Goal: Transaction & Acquisition: Obtain resource

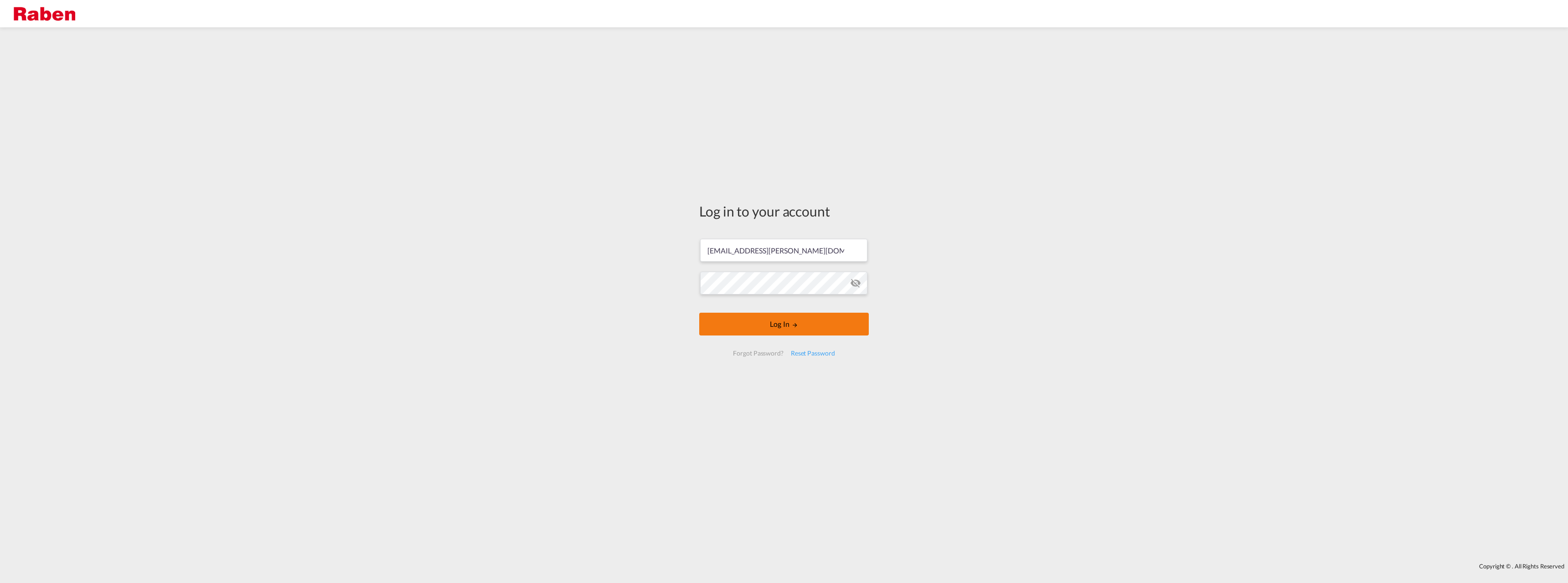
click at [750, 329] on button "Log In" at bounding box center [784, 324] width 170 height 23
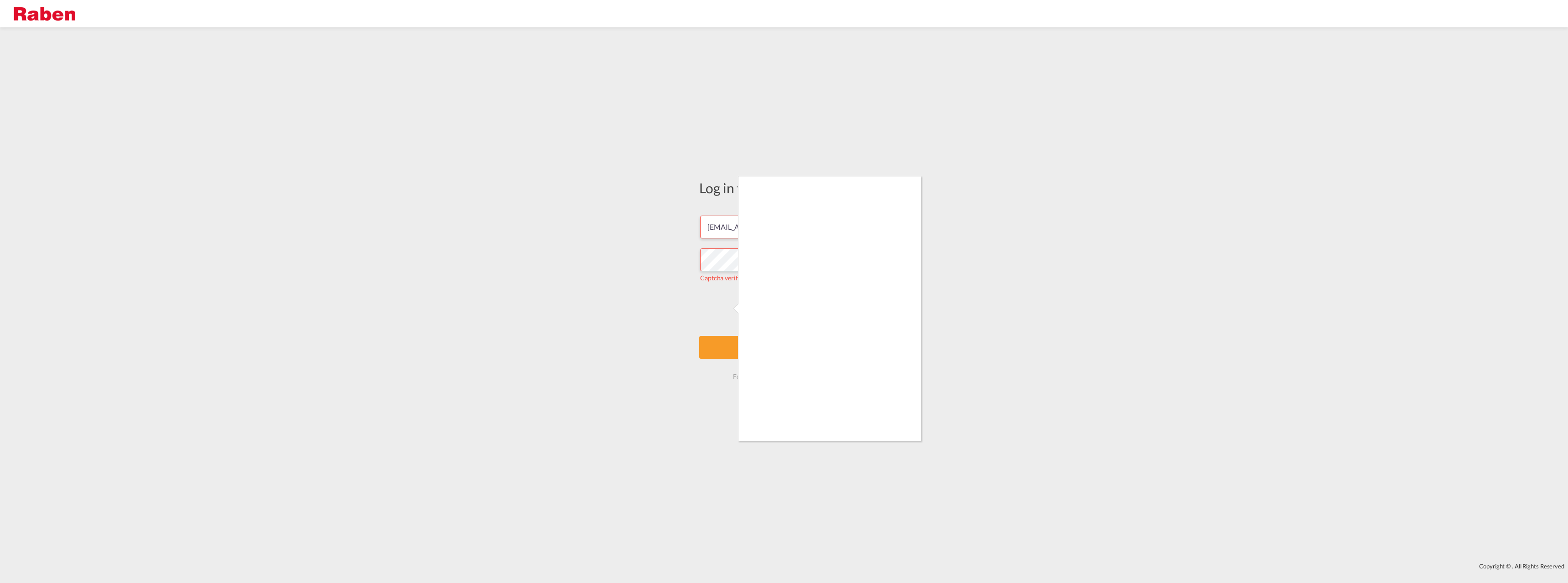
click at [732, 333] on div at bounding box center [784, 291] width 1568 height 583
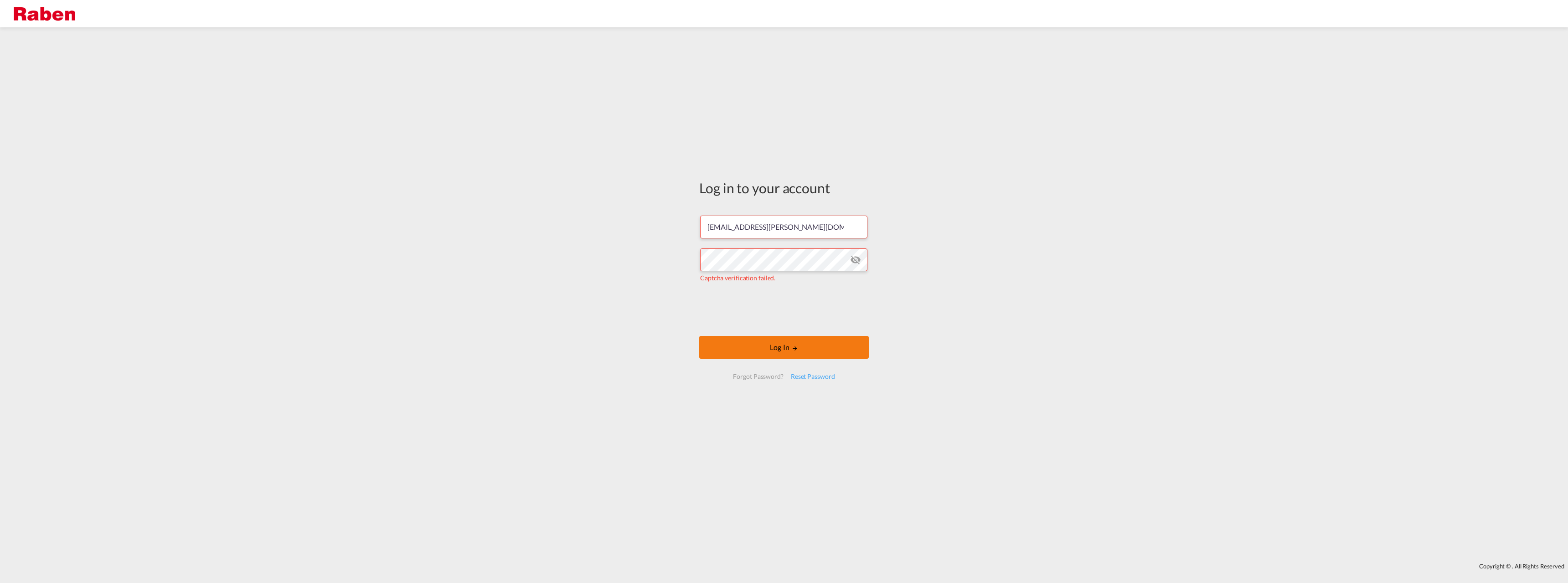
click at [736, 349] on button "Log In" at bounding box center [784, 347] width 170 height 23
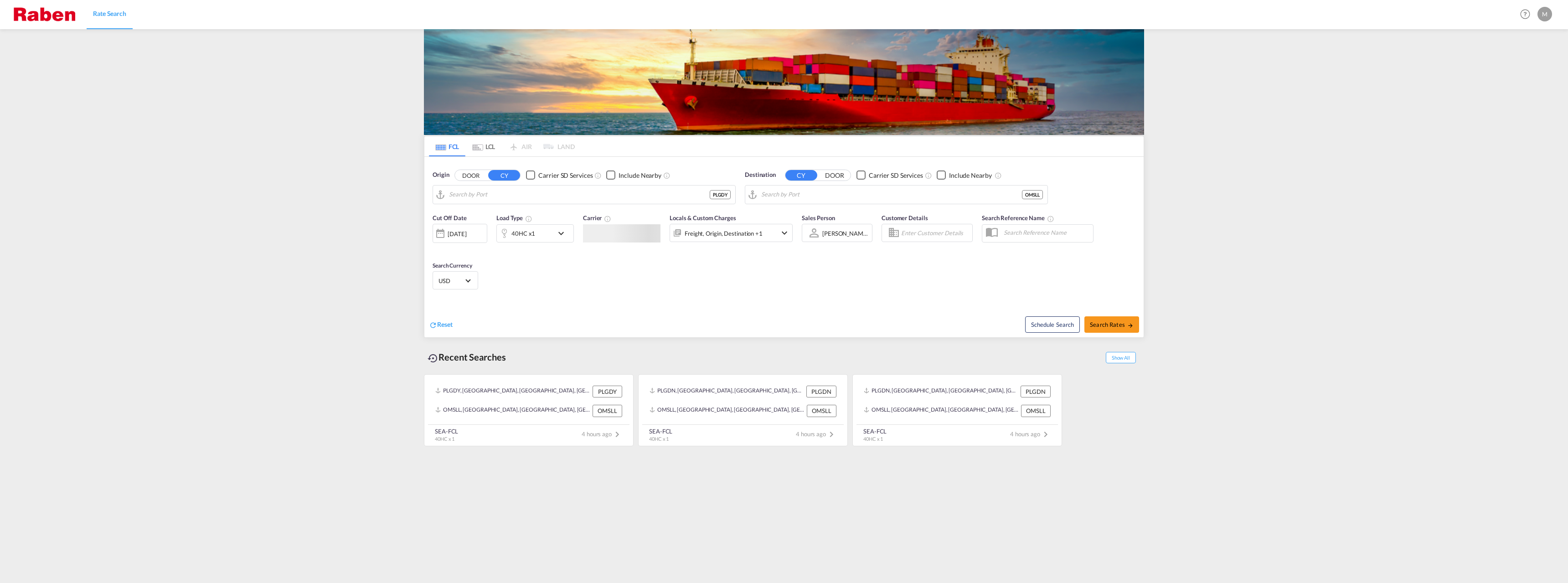
type input "[GEOGRAPHIC_DATA], PLGDY"
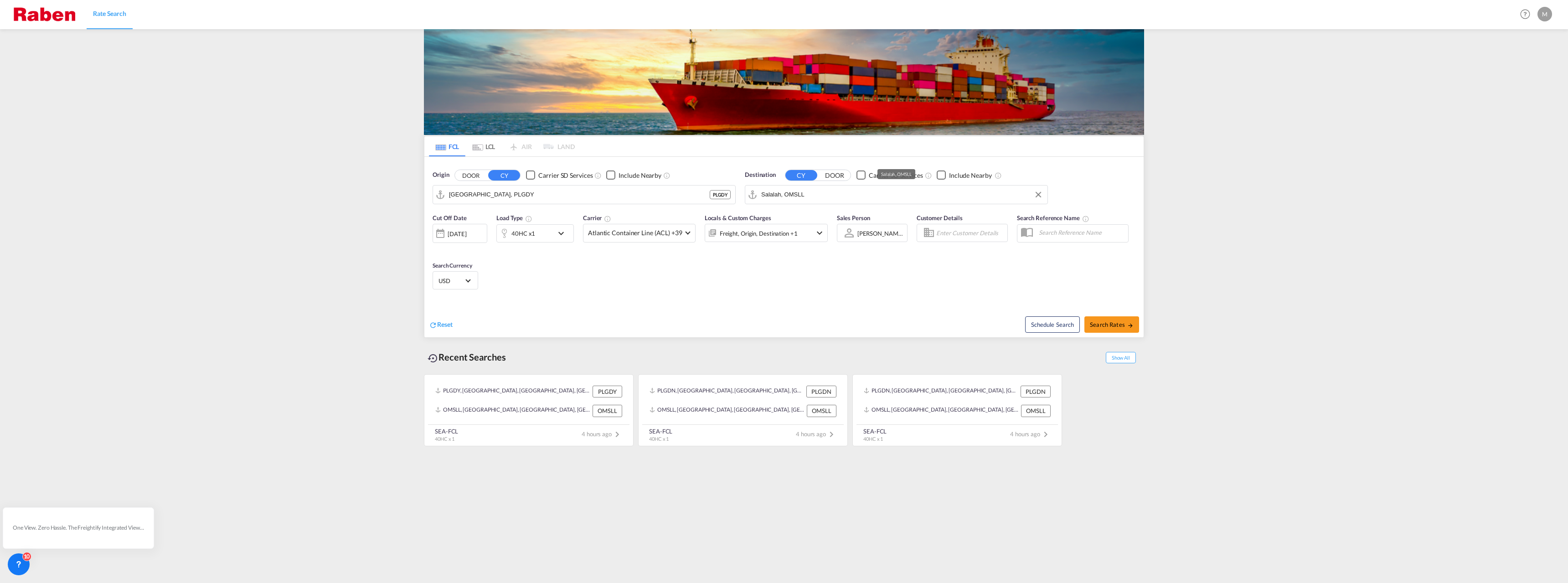
click at [824, 198] on input "Salalah, OMSLL" at bounding box center [902, 195] width 282 height 14
click at [800, 219] on div "Pirae us [GEOGRAPHIC_DATA] GRPIR" at bounding box center [831, 219] width 173 height 27
type input "Piraeus, GRPIR"
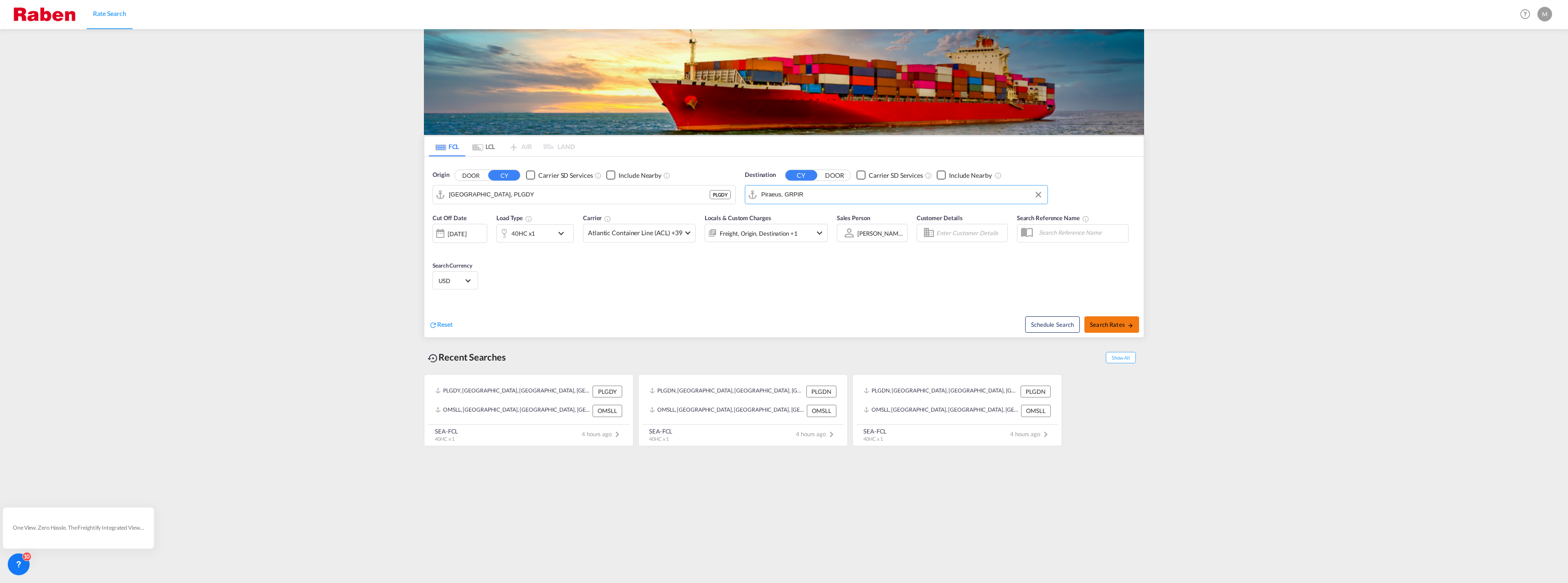
click at [1119, 325] on span "Search Rates" at bounding box center [1112, 325] width 44 height 8
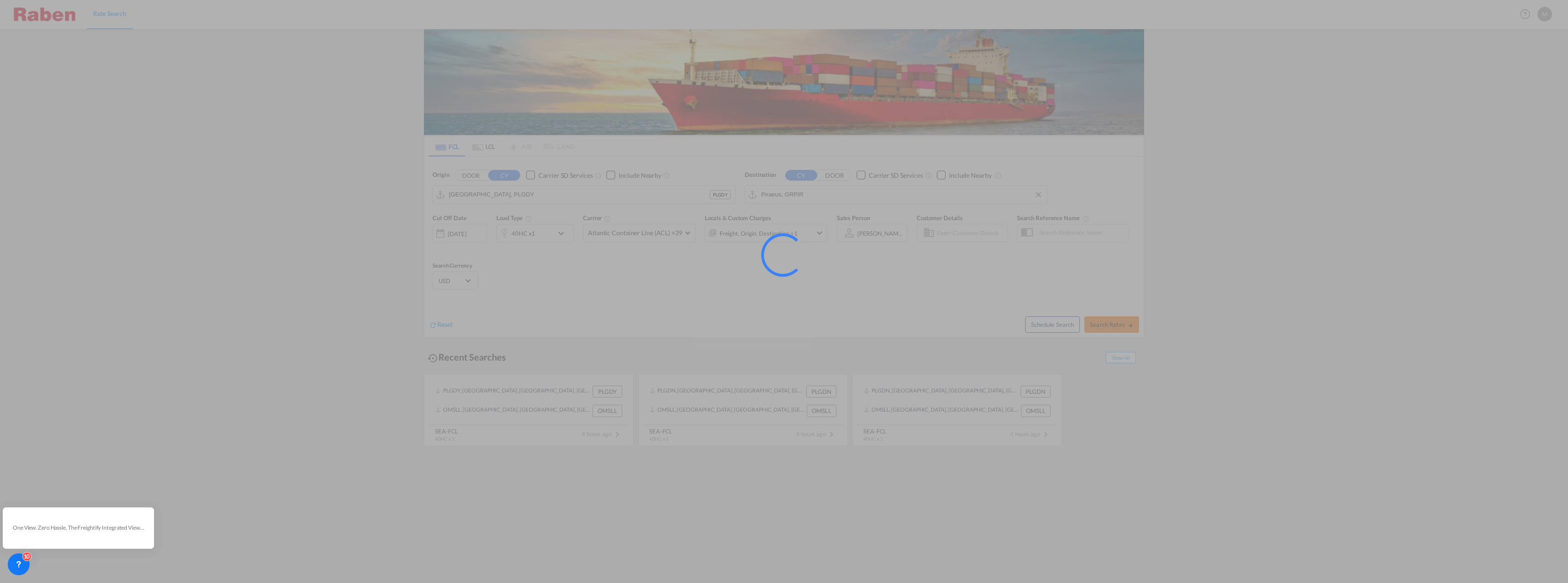
type input "PLGDY to GRPIR / [DATE]"
